Goal: Check status: Check status

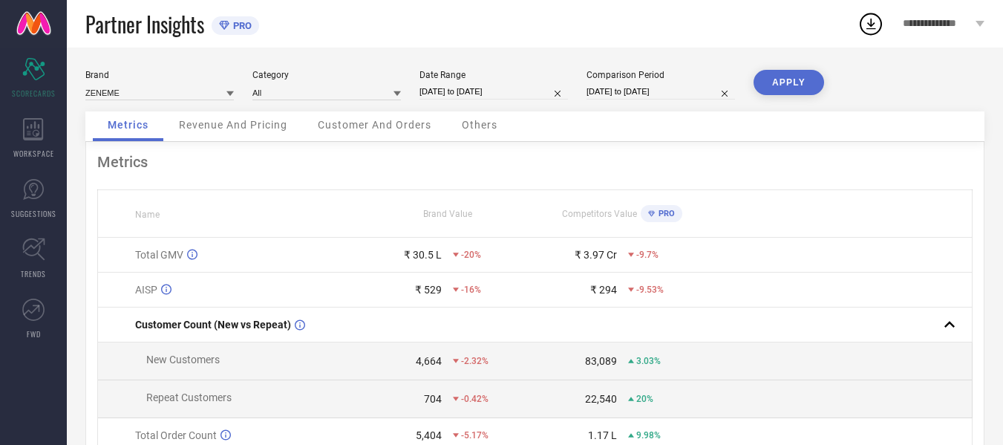
select select "6"
select select "2025"
select select "7"
select select "2025"
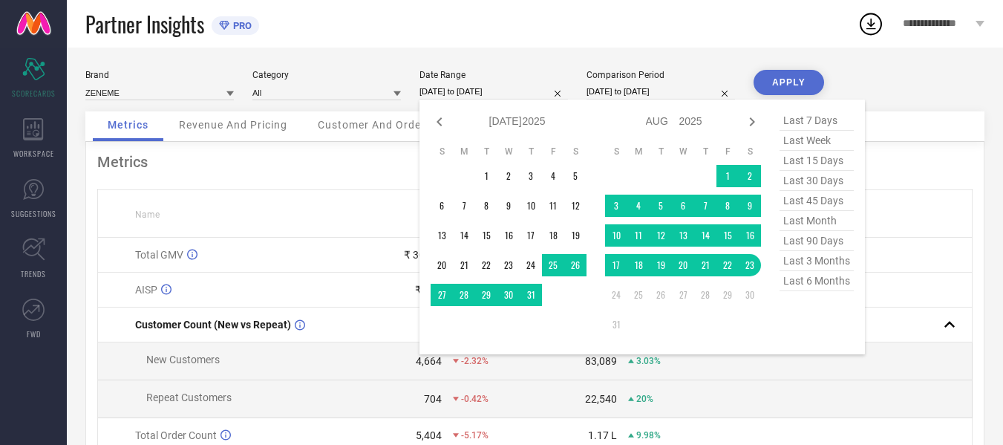
click at [467, 95] on input "[DATE] to [DATE]" at bounding box center [493, 92] width 148 height 16
click at [438, 123] on icon at bounding box center [439, 122] width 18 height 18
select select "5"
select select "2025"
select select "6"
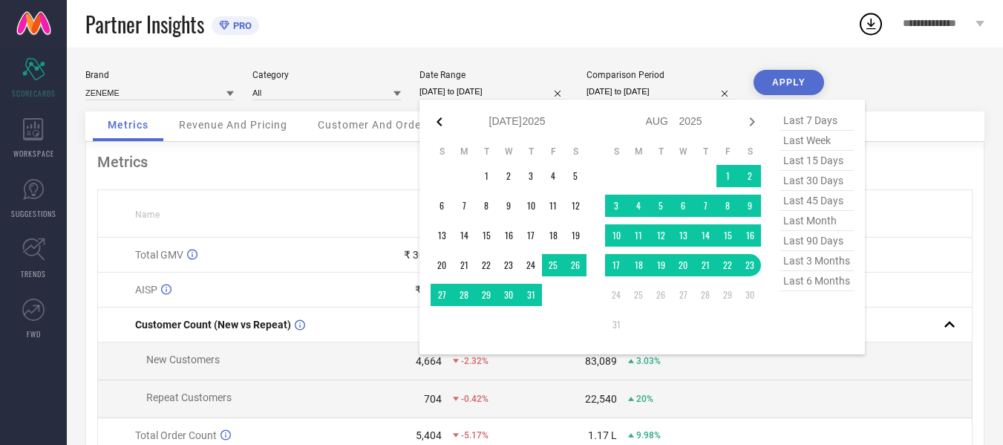
select select "2025"
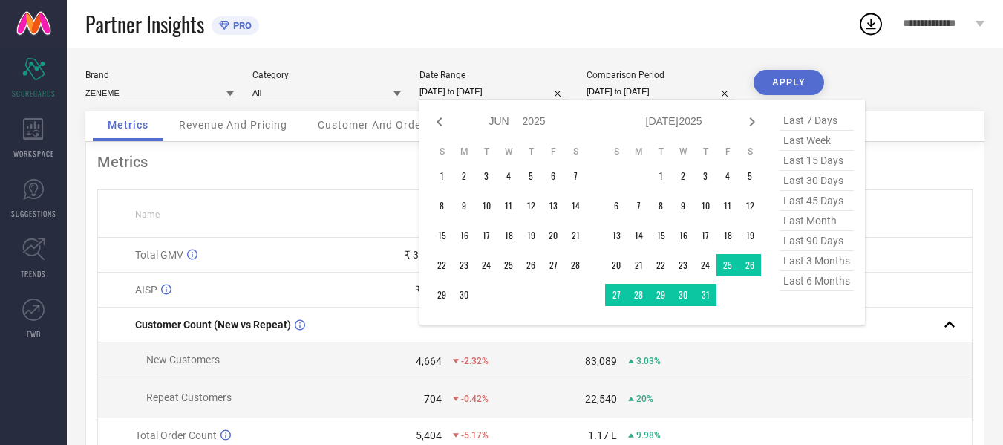
click at [438, 123] on icon at bounding box center [439, 122] width 18 height 18
select select "4"
select select "2025"
select select "5"
select select "2025"
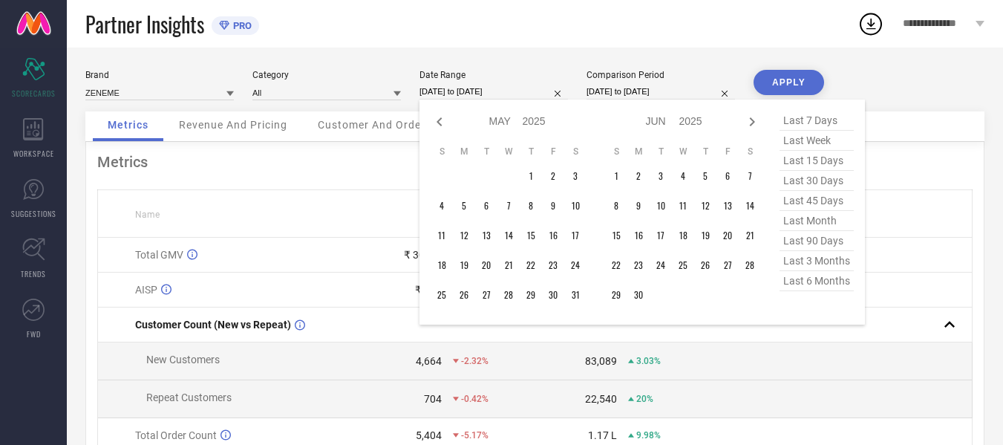
click at [438, 123] on icon at bounding box center [439, 122] width 18 height 18
select select "3"
select select "2025"
select select "4"
select select "2025"
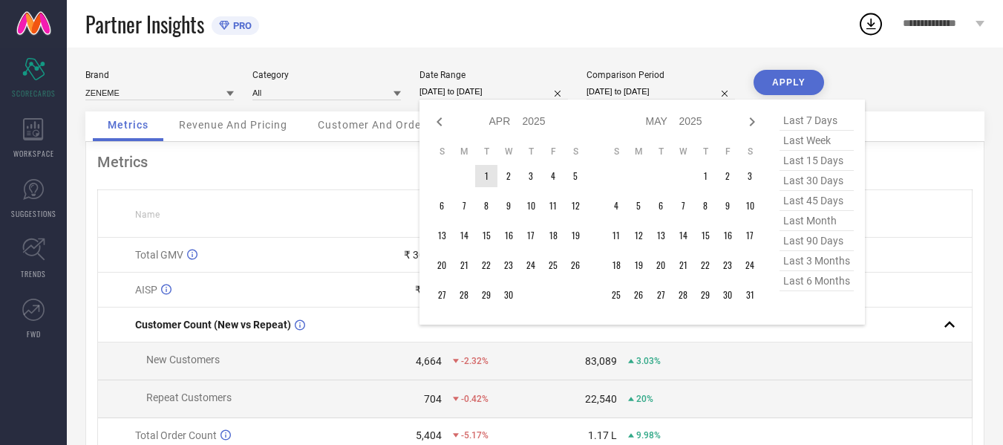
type input "After [DATE]"
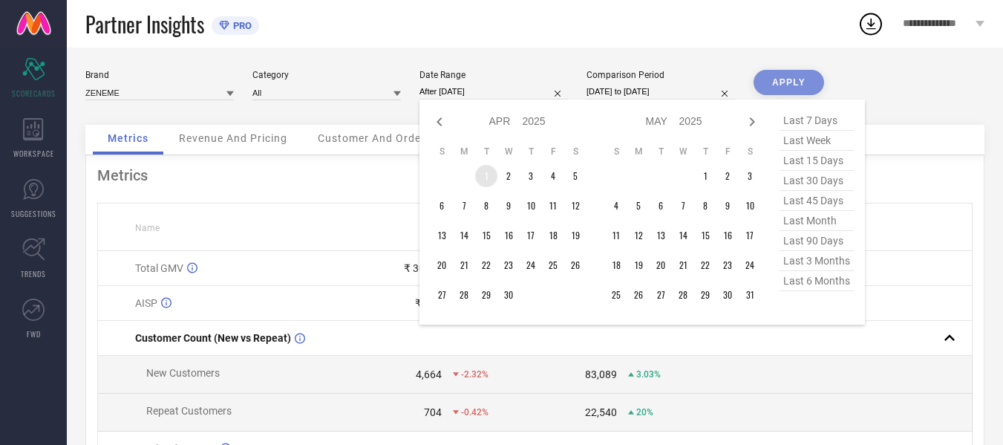
click at [485, 169] on td "1" at bounding box center [486, 176] width 22 height 22
click at [750, 125] on icon at bounding box center [752, 121] width 5 height 9
select select "4"
select select "2025"
select select "5"
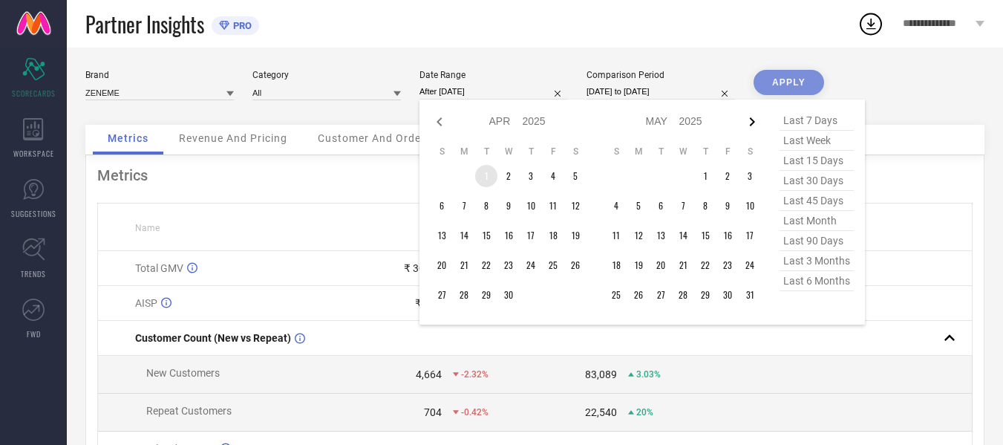
select select "2025"
click at [750, 125] on icon at bounding box center [752, 121] width 5 height 9
select select "5"
select select "2025"
select select "6"
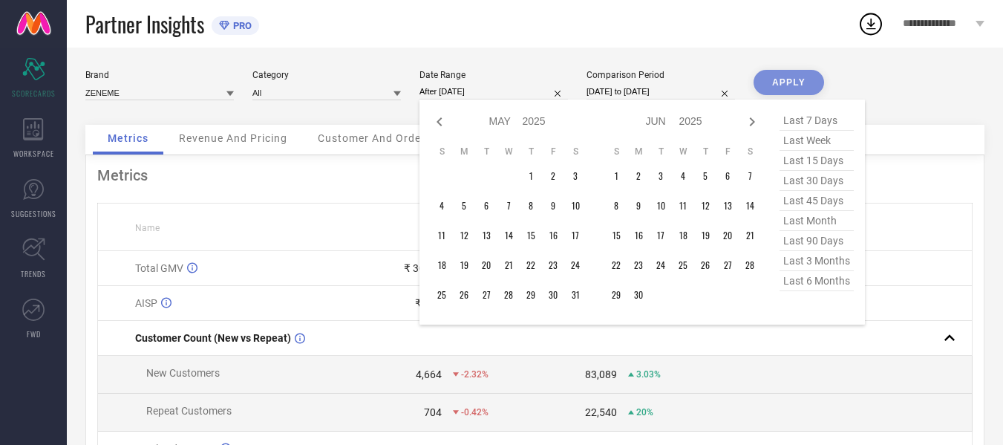
select select "2025"
click at [750, 125] on icon at bounding box center [752, 121] width 5 height 9
select select "6"
select select "2025"
select select "7"
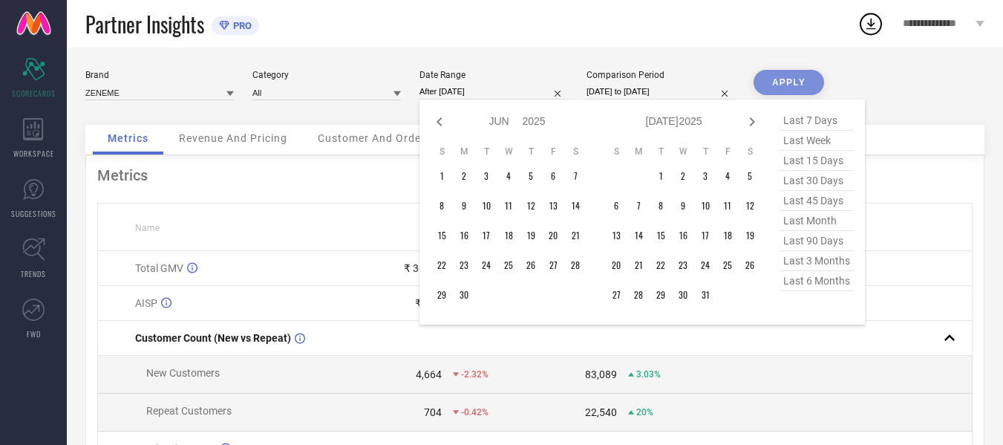
select select "2025"
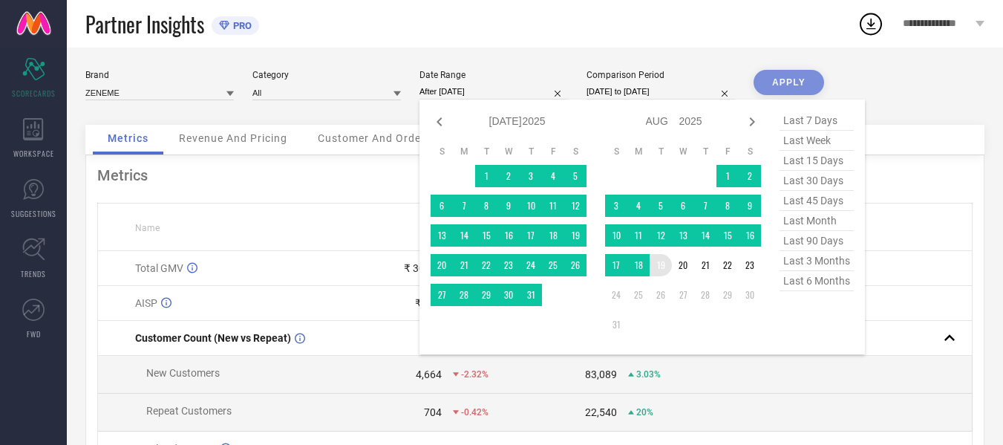
type input "[DATE] to [DATE]"
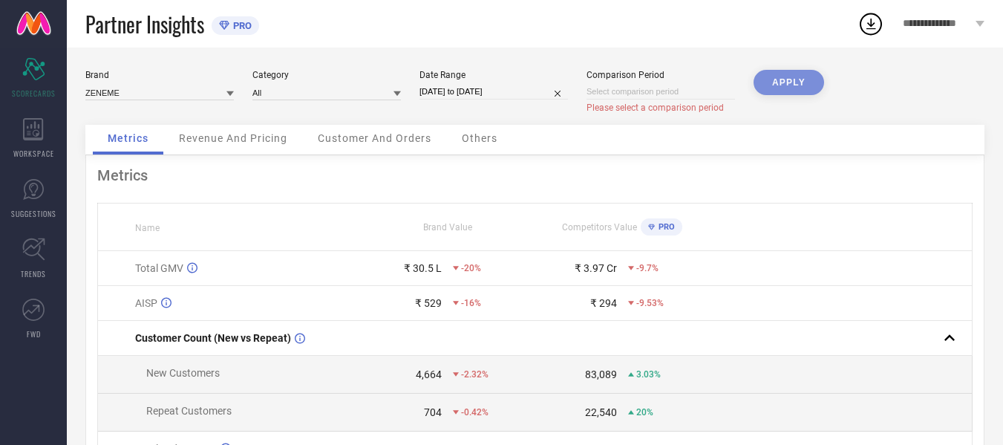
click at [807, 82] on div "APPLY" at bounding box center [788, 97] width 71 height 55
click at [781, 82] on div "APPLY" at bounding box center [788, 97] width 71 height 55
click at [216, 140] on span "Revenue And Pricing" at bounding box center [233, 138] width 108 height 12
